Goal: Task Accomplishment & Management: Manage account settings

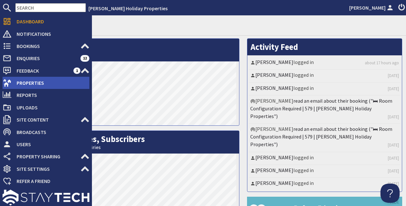
click at [41, 88] on span "Properties" at bounding box center [51, 83] width 78 height 10
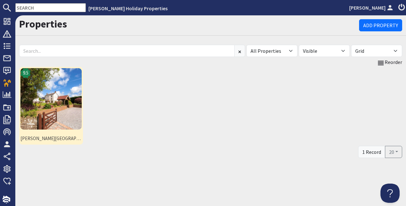
click at [60, 90] on img at bounding box center [50, 98] width 61 height 61
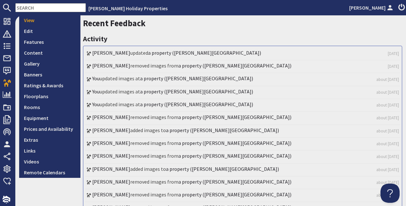
scroll to position [160, 0]
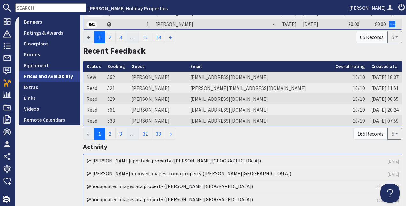
click at [44, 77] on link "Prices and Availability" at bounding box center [49, 76] width 61 height 11
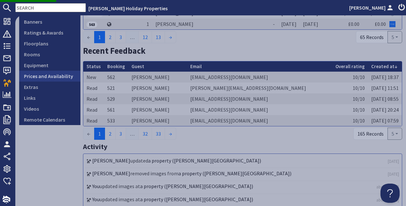
click at [49, 78] on link "Prices and Availability" at bounding box center [49, 76] width 61 height 11
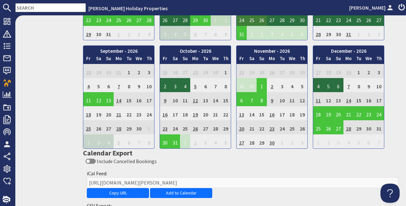
scroll to position [626, 0]
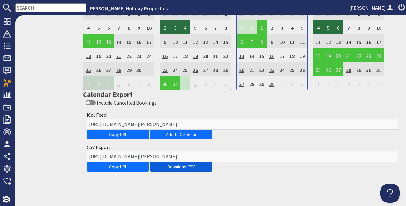
click at [175, 163] on link "Download CSV" at bounding box center [181, 167] width 62 height 10
click at [174, 164] on link "Download CSV" at bounding box center [181, 167] width 62 height 10
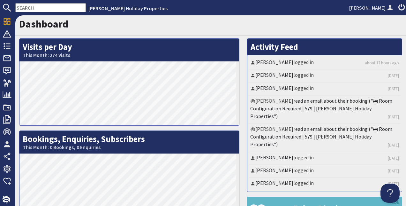
click at [52, 10] on input "text" at bounding box center [50, 7] width 71 height 9
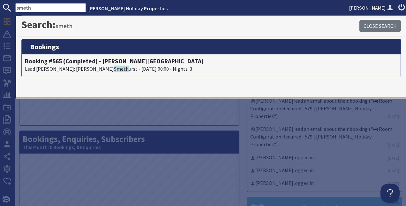
type input "smeth"
click at [84, 71] on p "Lead Booker: Fran Smeth urst - 04/07/2025 00:00 - Nights: 3" at bounding box center [211, 69] width 373 height 8
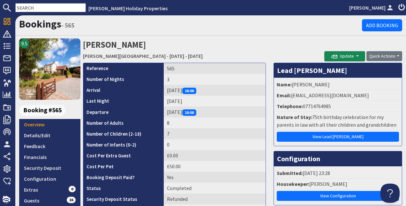
scroll to position [192, 0]
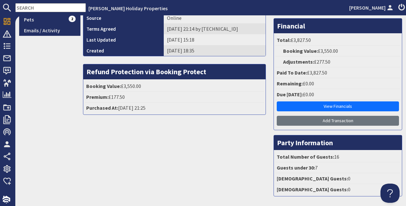
click at [44, 7] on input "text" at bounding box center [50, 7] width 71 height 9
paste input "S44360"
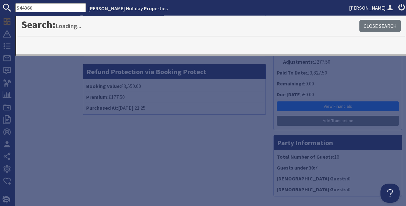
type input "S44360"
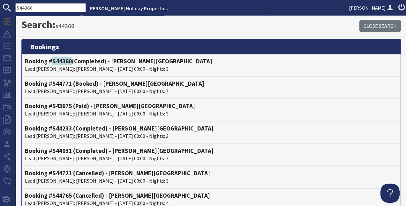
click at [97, 68] on p "Lead Booker: Val Compton - 11/07/2025 00:00 - Nights: 3" at bounding box center [211, 69] width 373 height 8
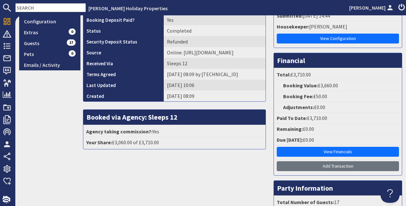
scroll to position [160, 0]
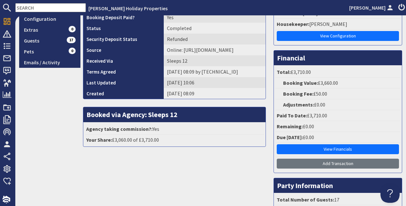
click at [44, 11] on input "text" at bounding box center [50, 7] width 71 height 9
paste input "S43209"
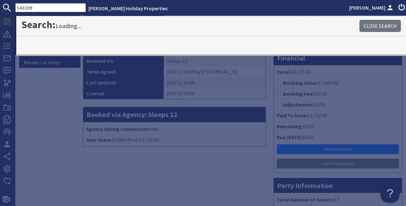
type input "S43209"
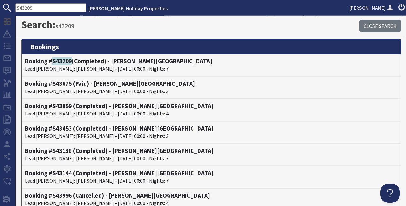
click at [58, 68] on p "Lead Booker: John Bredavs - 01/08/2025 00:00 - Nights: 7" at bounding box center [211, 69] width 373 height 8
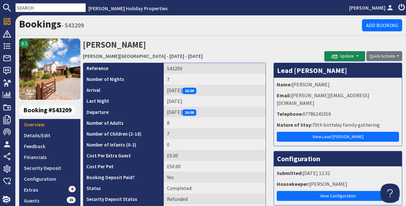
click at [44, 9] on input "text" at bounding box center [50, 7] width 71 height 9
paste input "S44031"
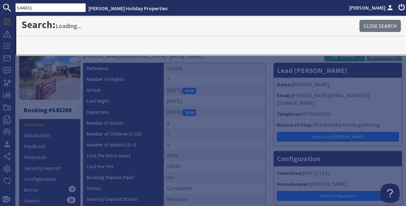
type input "S44031"
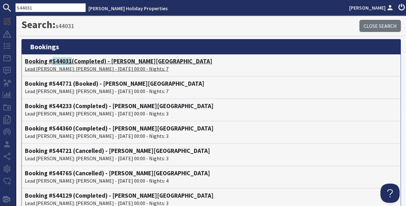
click at [118, 63] on h4 "Booking # S44031 (Completed) - Viney Hill Country House" at bounding box center [211, 61] width 373 height 7
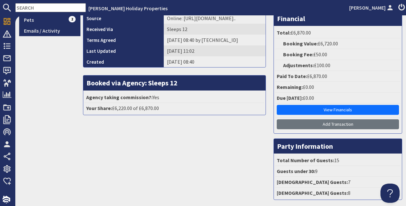
scroll to position [192, 0]
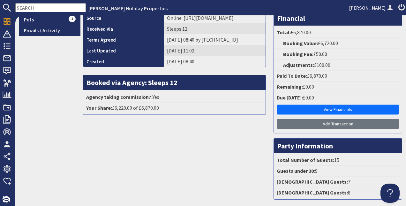
click at [49, 10] on input "text" at bounding box center [50, 7] width 71 height 9
paste input "S44233"
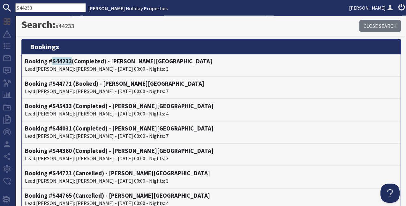
type input "S44233"
click at [98, 67] on p "Lead Booker: Mandie Towler - 15/08/2025 00:00 - Nights: 3" at bounding box center [211, 69] width 373 height 8
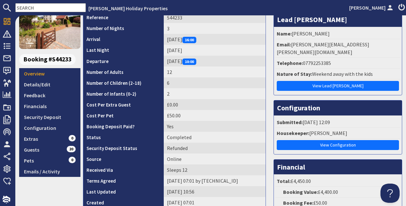
scroll to position [224, 0]
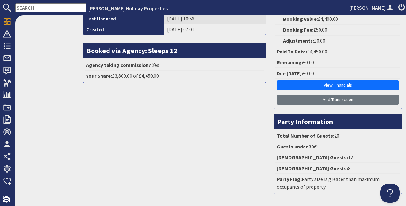
click at [48, 9] on input "text" at bounding box center [50, 7] width 71 height 9
paste input "S45433"
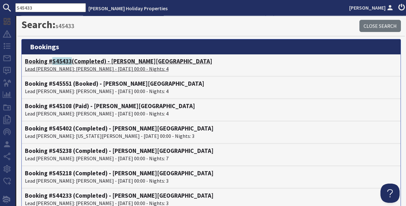
type input "S45433"
click at [75, 64] on h4 "Booking # S45433 (Completed) - Viney Hill Country House" at bounding box center [211, 61] width 373 height 7
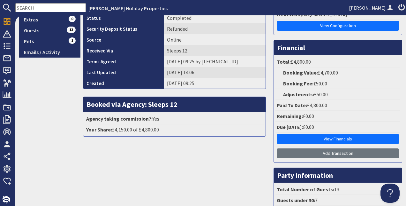
scroll to position [221, 0]
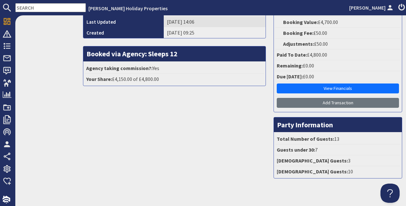
click at [31, 7] on input "text" at bounding box center [50, 7] width 71 height 9
paste input "S45218"
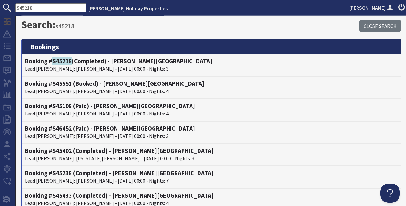
type input "S45218"
click at [80, 65] on p "Lead Booker: NINA Jhita - 29/08/2025 00:00 - Nights: 3" at bounding box center [211, 69] width 373 height 8
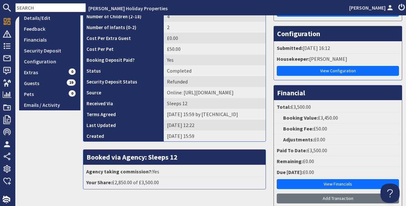
scroll to position [128, 0]
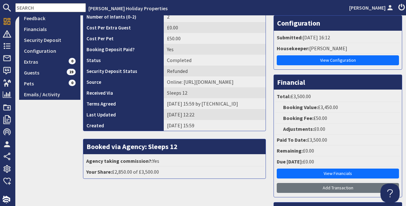
click at [47, 6] on input "text" at bounding box center [50, 7] width 71 height 9
paste input "S45238"
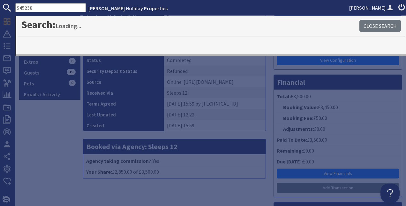
type input "S45238"
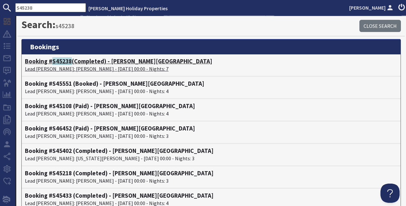
click at [91, 70] on p "Lead Booker: George Austwick - 05/09/2025 00:00 - Nights: 7" at bounding box center [211, 69] width 373 height 8
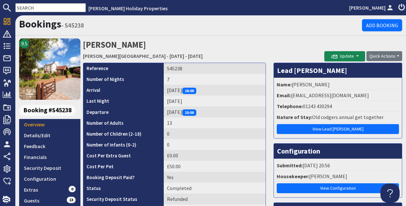
scroll to position [128, 0]
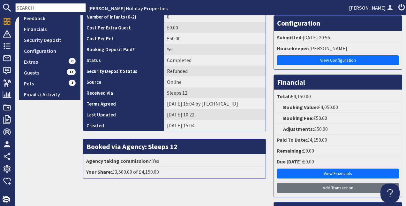
click at [36, 6] on input "text" at bounding box center [50, 7] width 71 height 9
paste input "S45402"
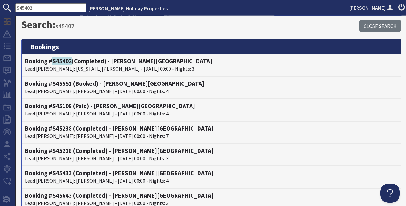
type input "S45402"
click at [65, 66] on p "Lead Booker: Virginia McGivern - 26/09/2025 00:00 - Nights: 3" at bounding box center [211, 69] width 373 height 8
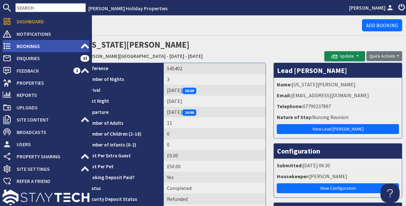
click at [36, 45] on span "Bookings" at bounding box center [46, 46] width 69 height 10
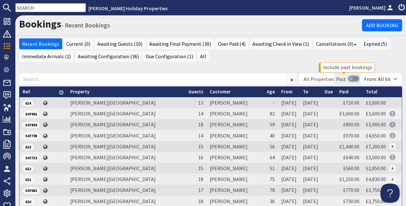
click at [349, 79] on input "checkbox" at bounding box center [354, 78] width 10 height 5
checkbox input "true"
click at [282, 91] on link "From" at bounding box center [287, 92] width 11 height 6
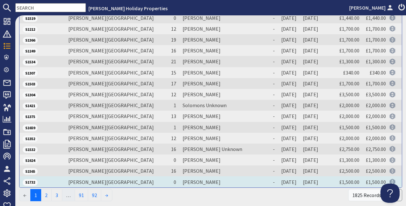
scroll to position [154, 0]
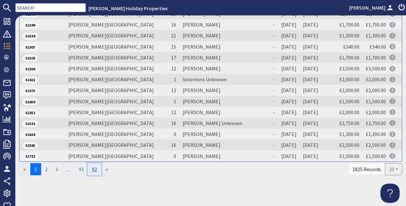
click at [92, 166] on link "92" at bounding box center [94, 169] width 13 height 12
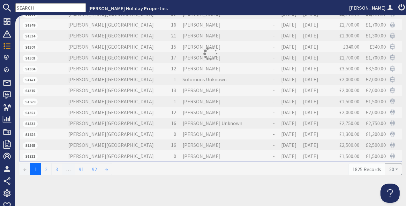
scroll to position [0, 0]
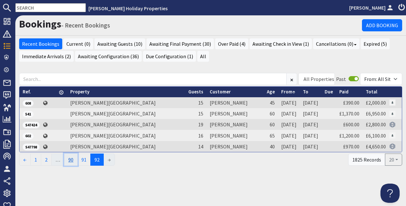
click at [68, 161] on link "90" at bounding box center [70, 159] width 13 height 12
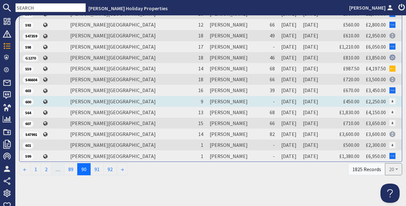
scroll to position [122, 0]
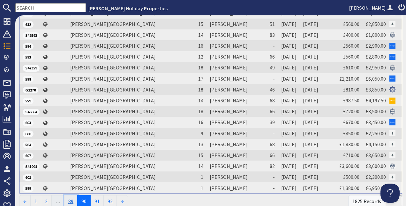
click at [73, 199] on link "89" at bounding box center [70, 201] width 13 height 12
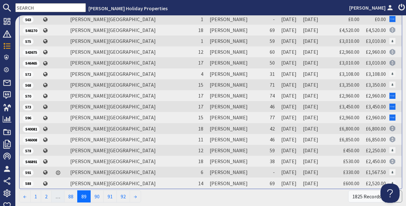
scroll to position [128, 0]
click at [74, 192] on link "88" at bounding box center [70, 196] width 13 height 12
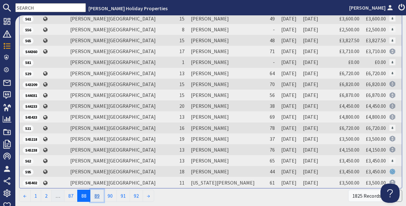
click at [99, 196] on link "89" at bounding box center [96, 196] width 13 height 12
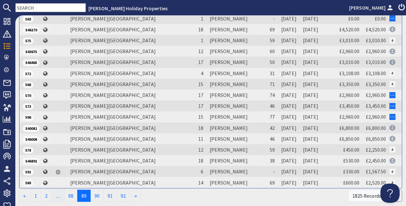
scroll to position [0, 0]
